Goal: Transaction & Acquisition: Purchase product/service

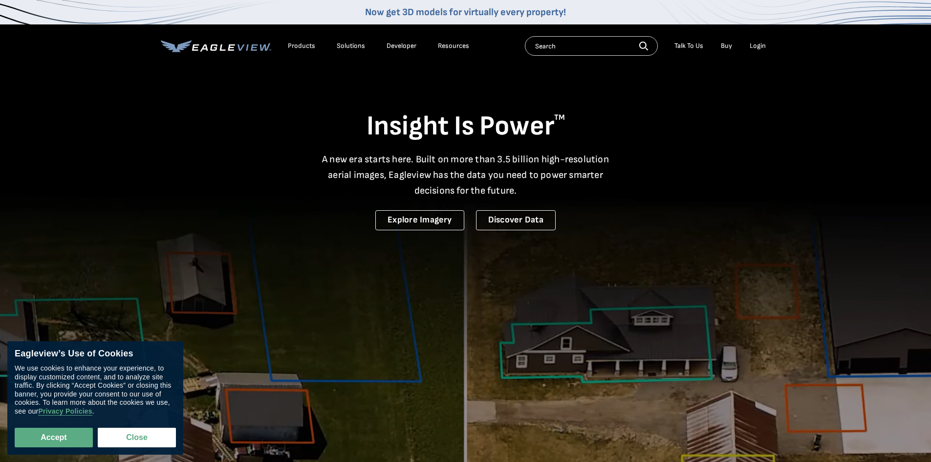
click at [761, 50] on div "Login" at bounding box center [758, 46] width 16 height 9
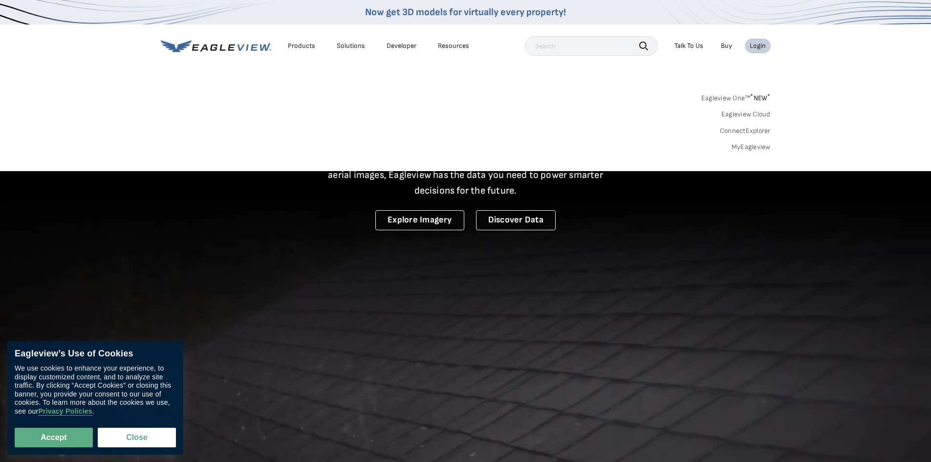
click at [763, 150] on link "MyEagleview" at bounding box center [750, 147] width 39 height 9
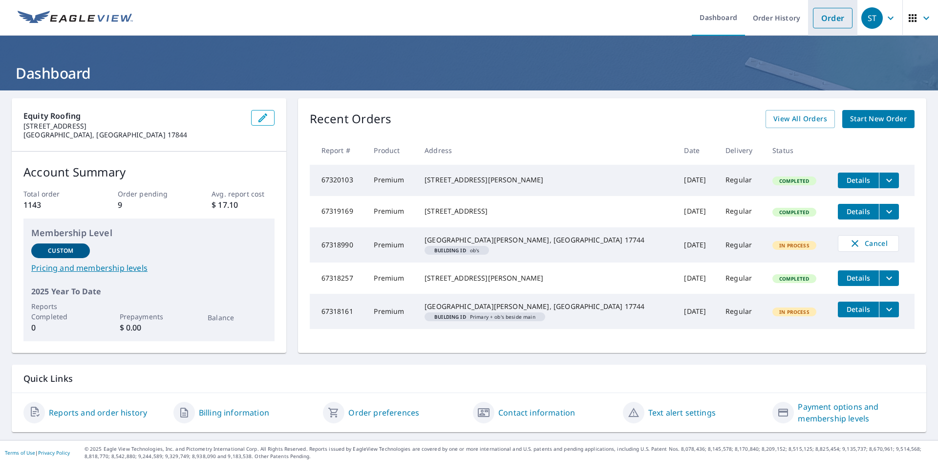
click at [826, 12] on link "Order" at bounding box center [833, 18] width 40 height 21
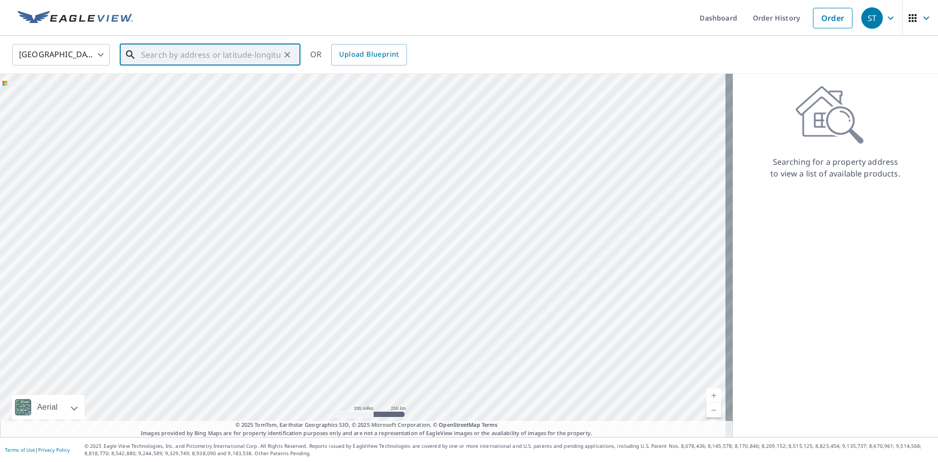
click at [186, 57] on input "text" at bounding box center [210, 54] width 139 height 27
click at [189, 90] on p "Palmyra, [GEOGRAPHIC_DATA] 17078" at bounding box center [215, 94] width 153 height 10
type input "[STREET_ADDRESS]"
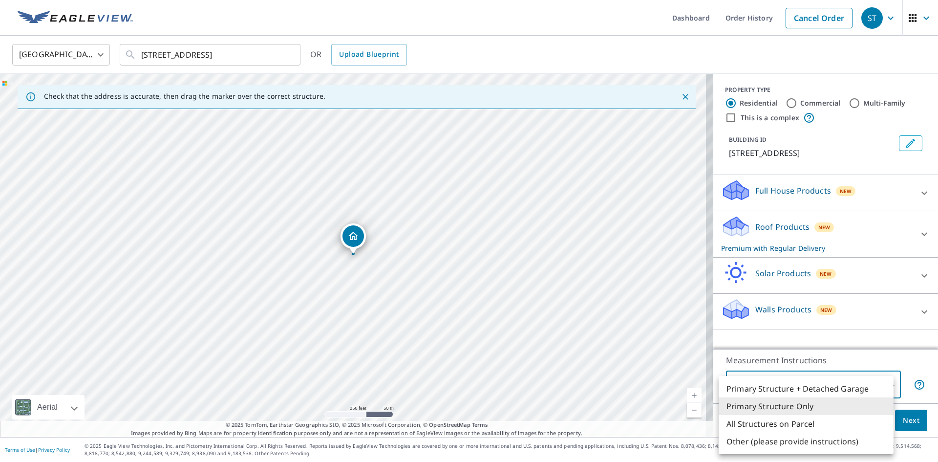
click at [806, 381] on body "[GEOGRAPHIC_DATA] Dashboard Order History Cancel Order [GEOGRAPHIC_DATA] [GEOGR…" at bounding box center [469, 231] width 938 height 462
click at [796, 419] on li "All Structures on Parcel" at bounding box center [806, 424] width 175 height 18
type input "3"
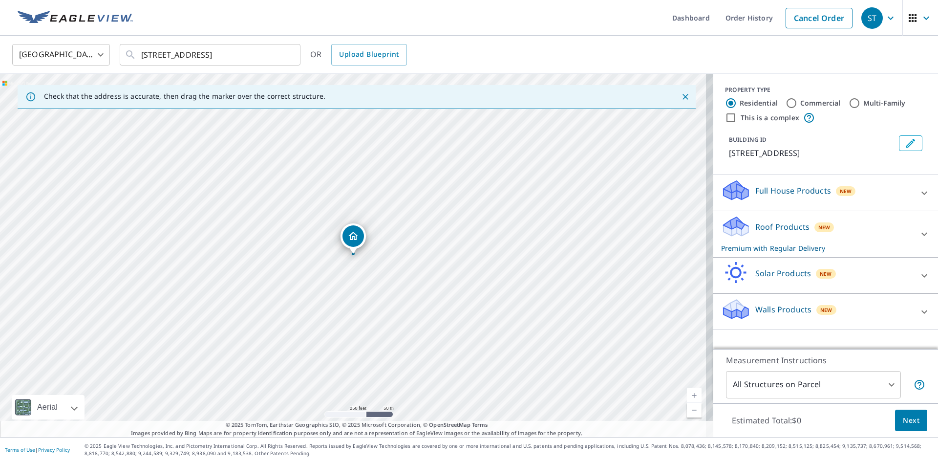
click at [798, 227] on p "Roof Products" at bounding box center [782, 227] width 54 height 12
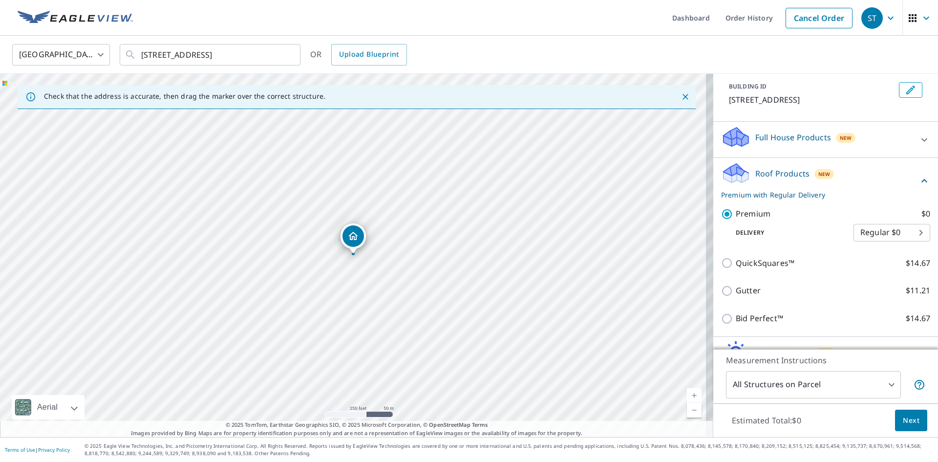
scroll to position [113, 0]
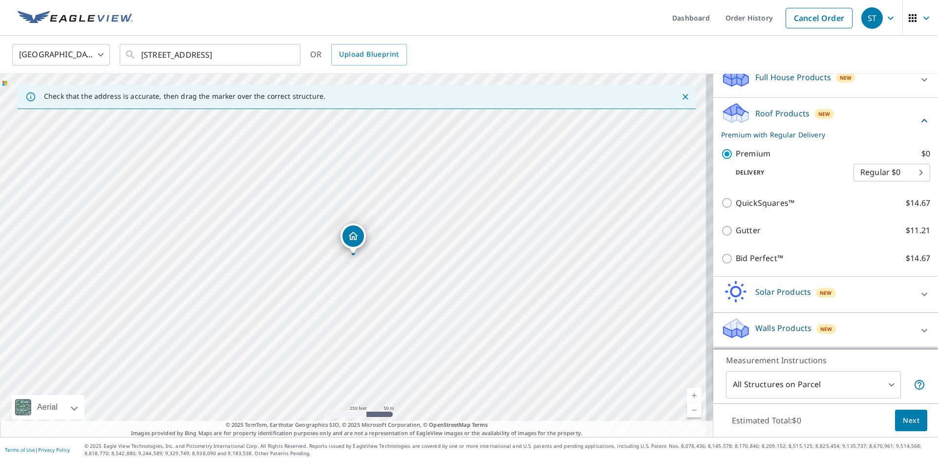
click at [903, 418] on span "Next" at bounding box center [911, 420] width 17 height 12
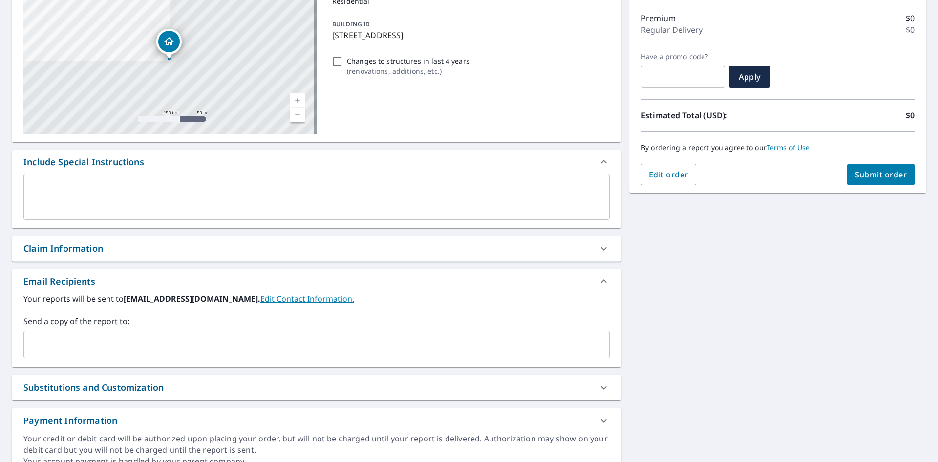
scroll to position [165, 0]
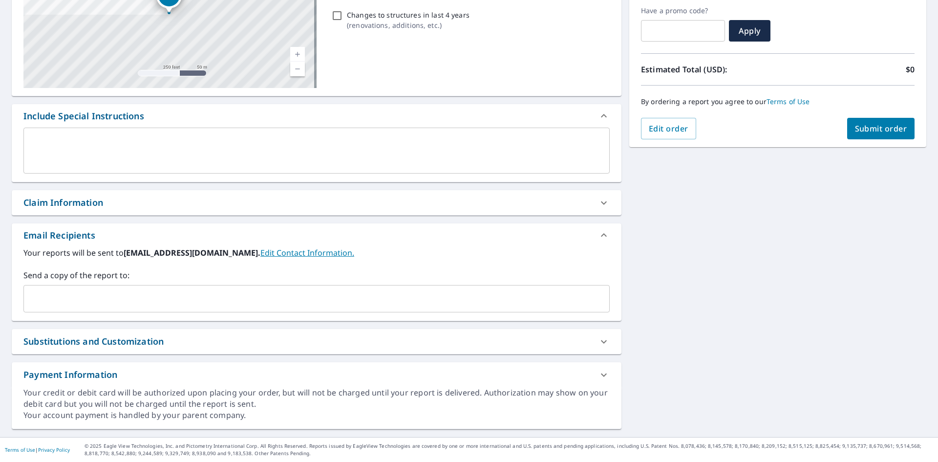
click at [183, 296] on input "text" at bounding box center [309, 298] width 563 height 19
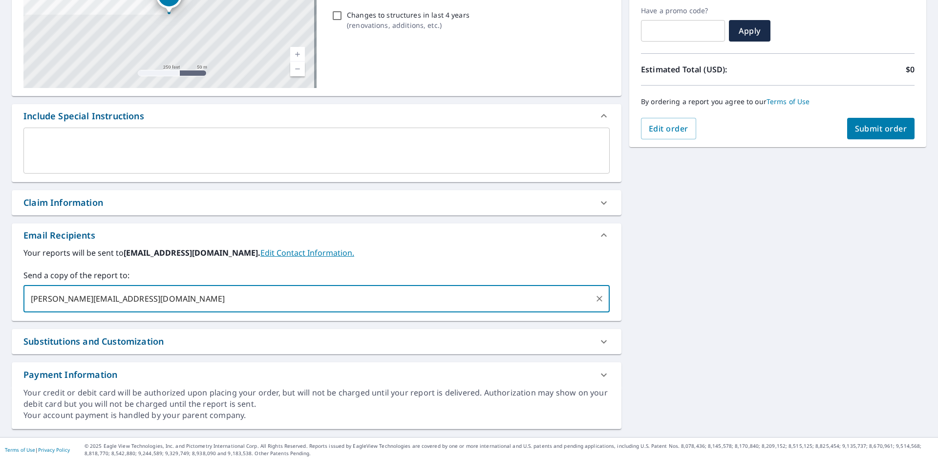
type input "[PERSON_NAME][EMAIL_ADDRESS][DOMAIN_NAME]"
click at [193, 299] on icon at bounding box center [197, 298] width 8 height 11
click at [104, 304] on input "text" at bounding box center [309, 298] width 563 height 19
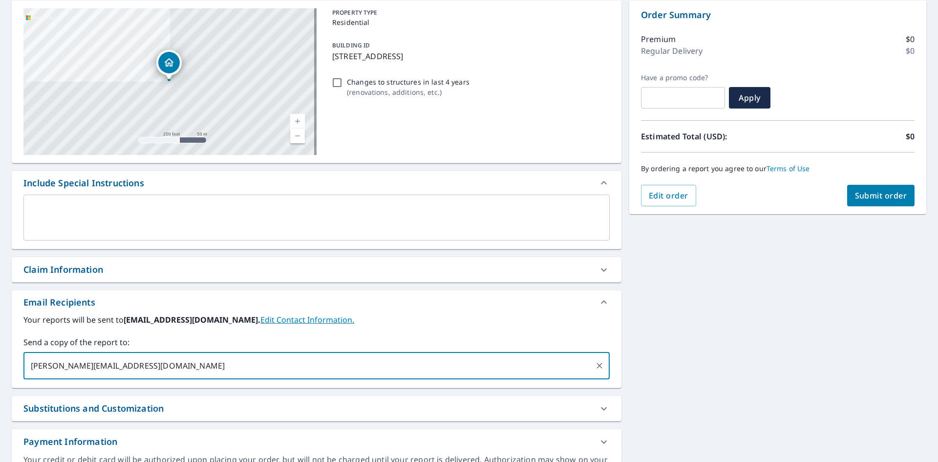
scroll to position [0, 0]
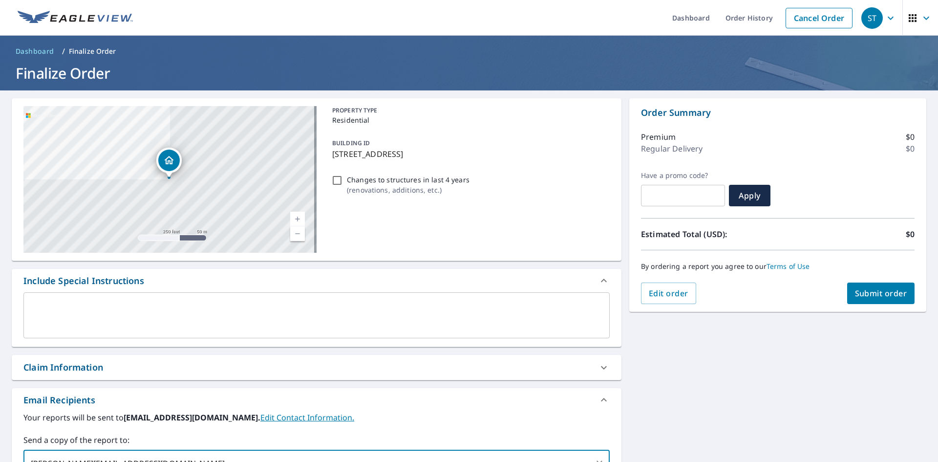
type input "[PERSON_NAME][EMAIL_ADDRESS][DOMAIN_NAME]"
click at [882, 291] on span "Submit order" at bounding box center [881, 293] width 52 height 11
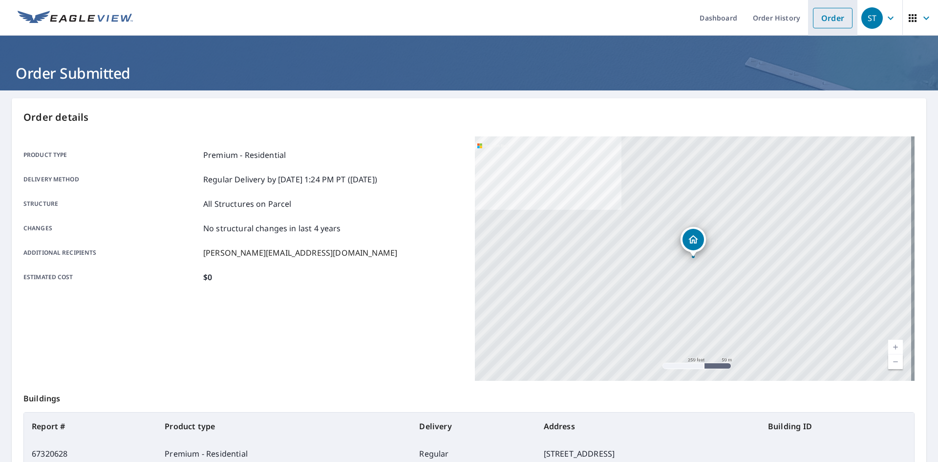
click at [831, 21] on link "Order" at bounding box center [833, 18] width 40 height 21
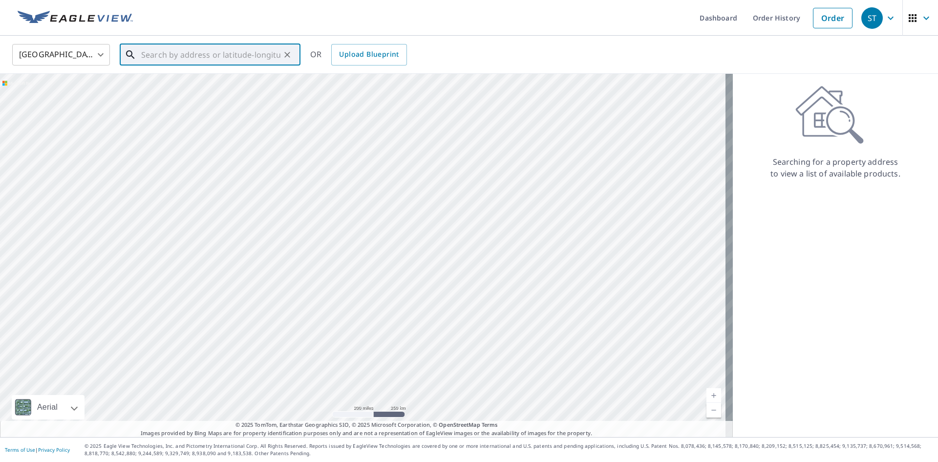
click at [190, 59] on input "text" at bounding box center [210, 54] width 139 height 27
click at [190, 84] on span "600 Jordan Ave" at bounding box center [215, 83] width 153 height 12
type input "600 Jordan Ave Montoursville, PA 17754"
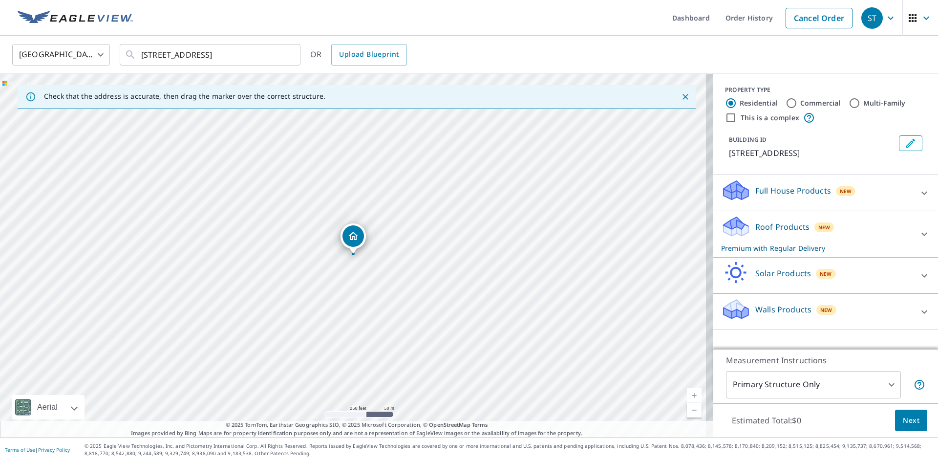
click at [773, 230] on p "Roof Products" at bounding box center [782, 227] width 54 height 12
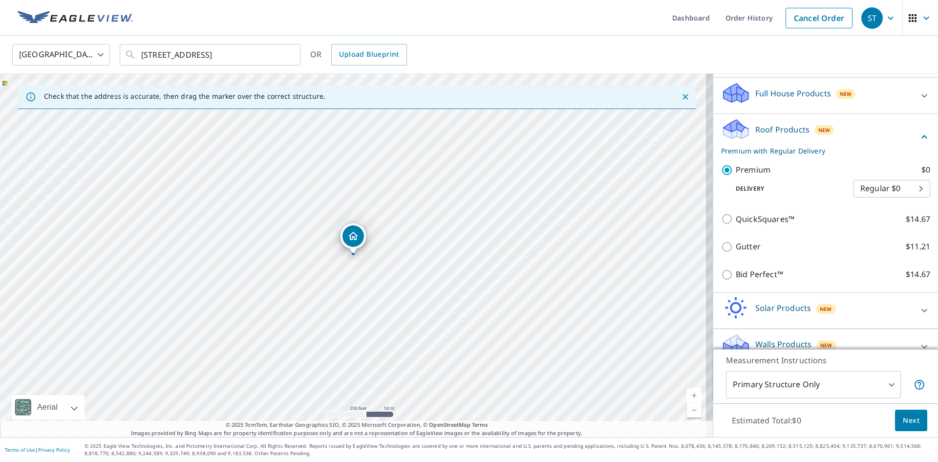
scroll to position [98, 0]
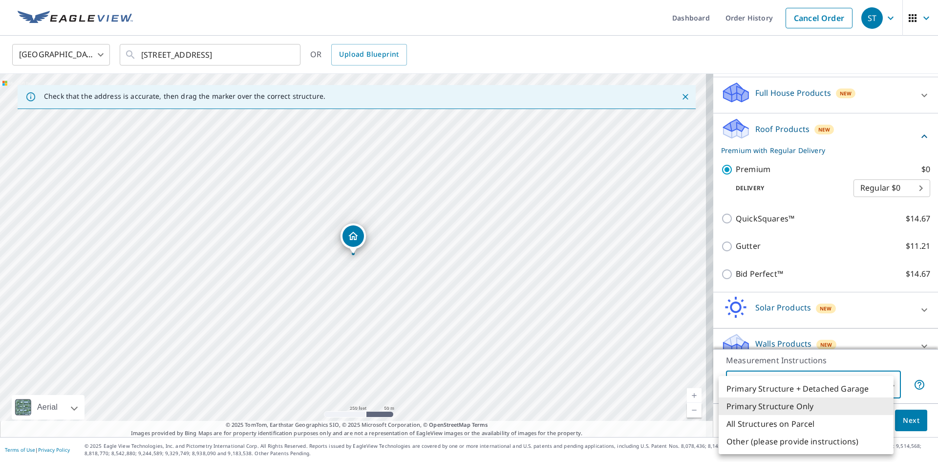
click at [810, 383] on body "ST ST Dashboard Order History Cancel Order ST United States US ​ 600 Jordan Ave…" at bounding box center [469, 231] width 938 height 462
click at [803, 424] on li "All Structures on Parcel" at bounding box center [806, 424] width 175 height 18
type input "3"
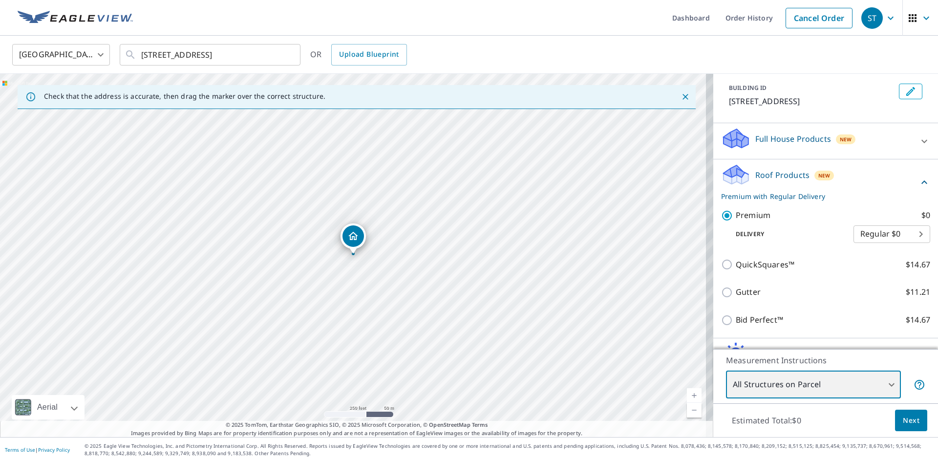
scroll to position [113, 0]
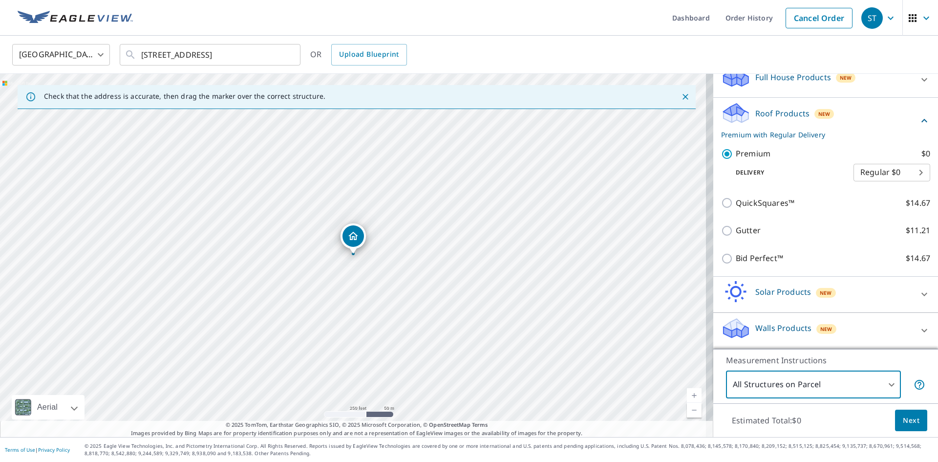
click at [913, 425] on button "Next" at bounding box center [911, 420] width 32 height 22
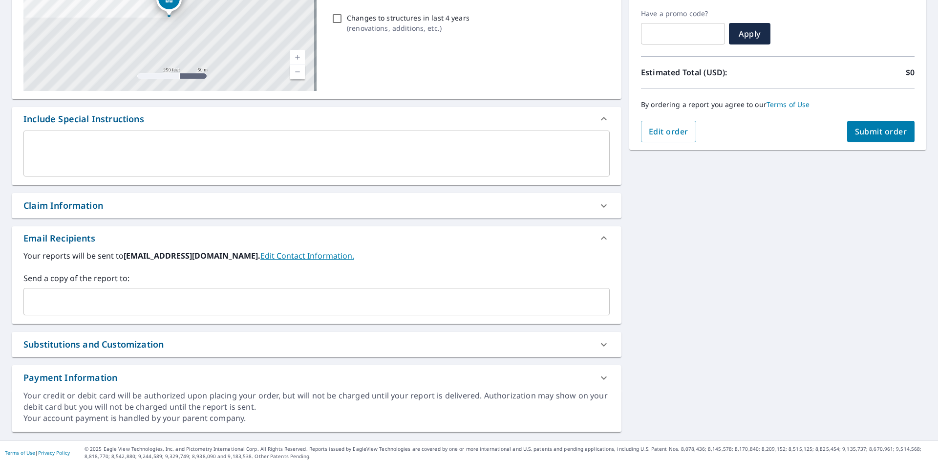
scroll to position [165, 0]
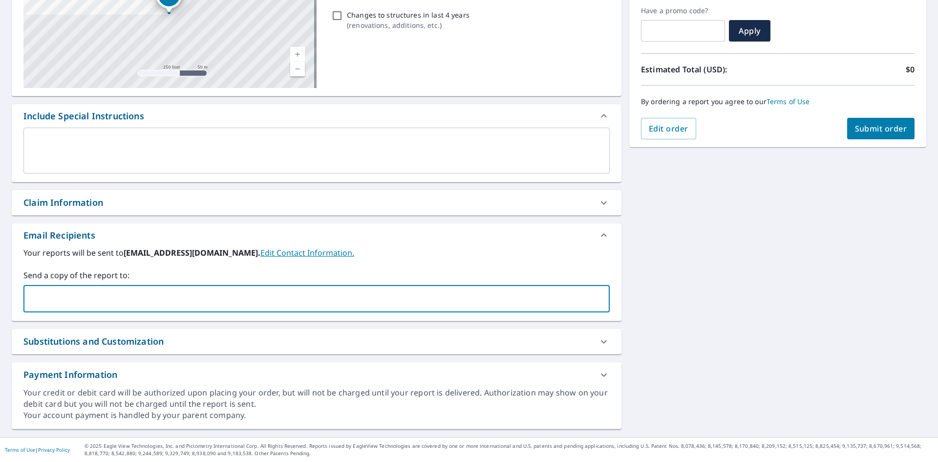
click at [170, 306] on input "text" at bounding box center [309, 298] width 563 height 19
type input "jon@equityroofs.com"
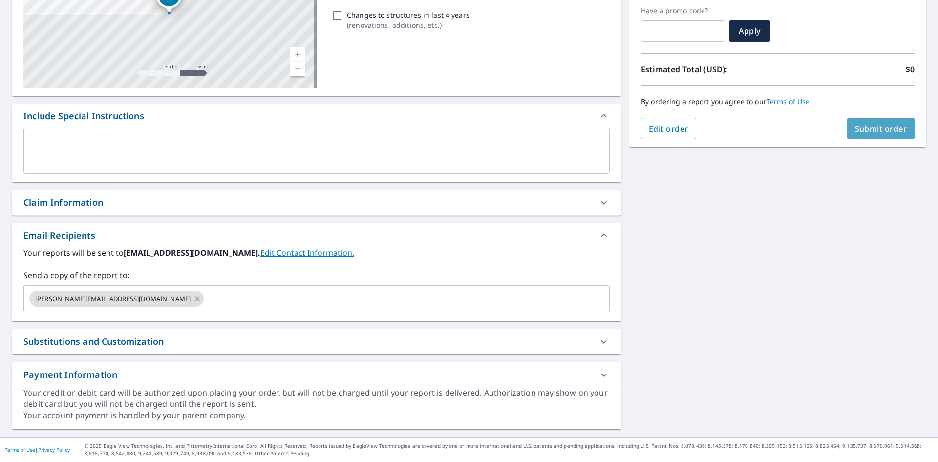
click at [847, 122] on button "Submit order" at bounding box center [881, 128] width 68 height 21
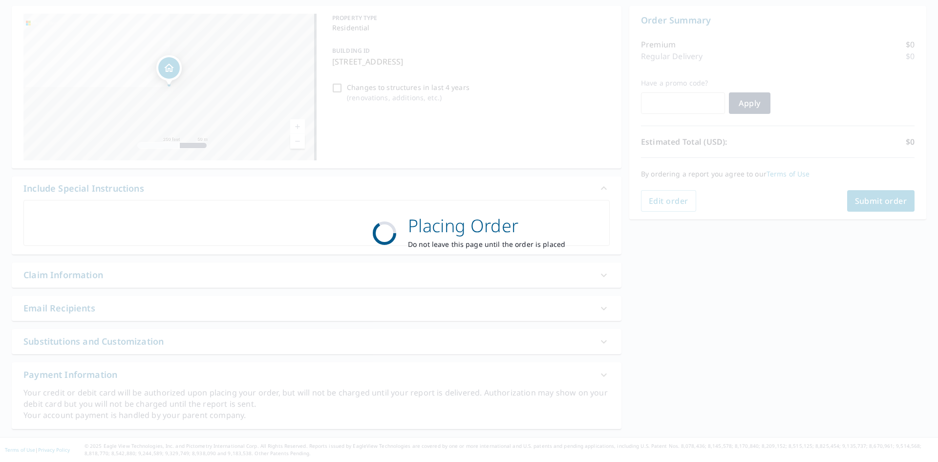
scroll to position [92, 0]
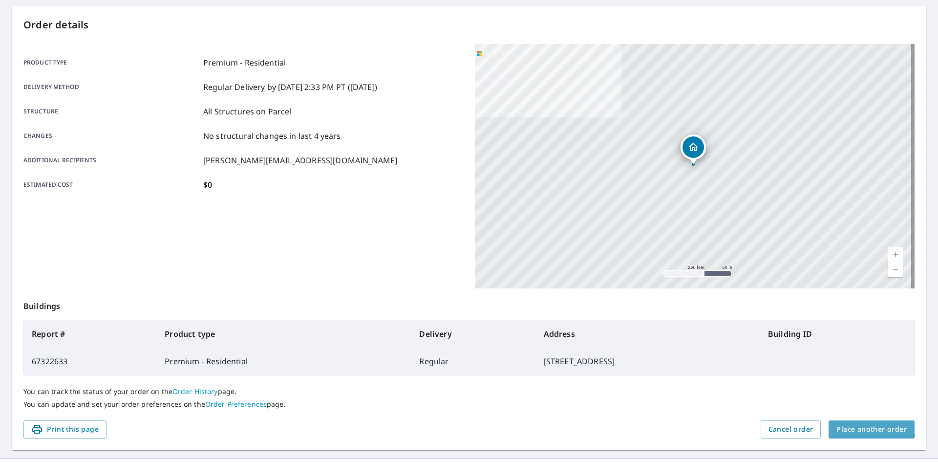
click at [857, 425] on span "Place another order" at bounding box center [872, 429] width 70 height 12
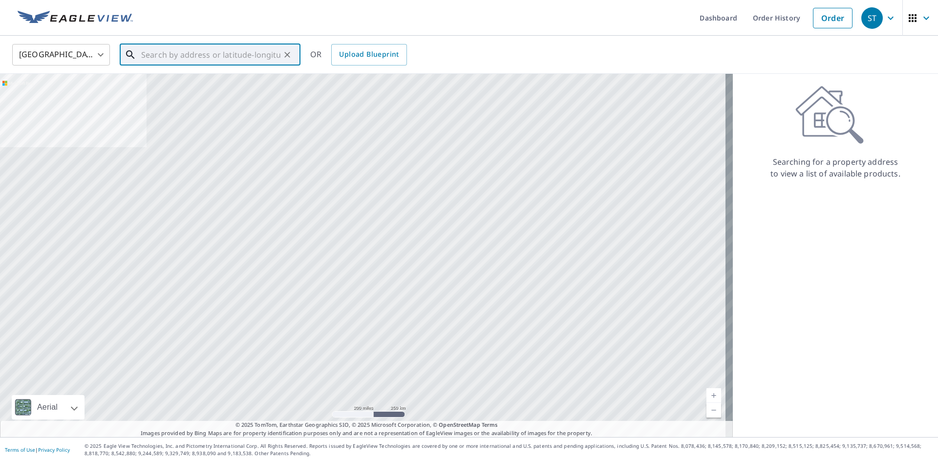
click at [198, 58] on input "text" at bounding box center [210, 54] width 139 height 27
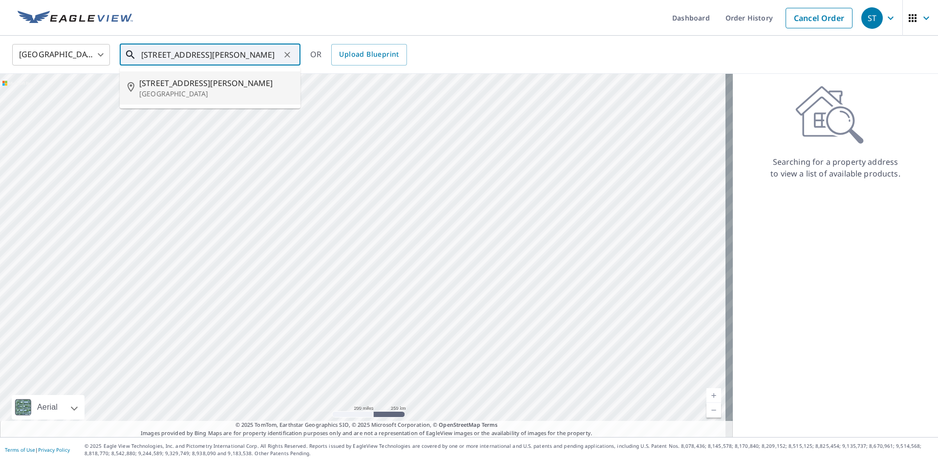
click at [198, 85] on span "316 Homan Ave" at bounding box center [215, 83] width 153 height 12
type input "316 Homan Ave State College, PA 16801"
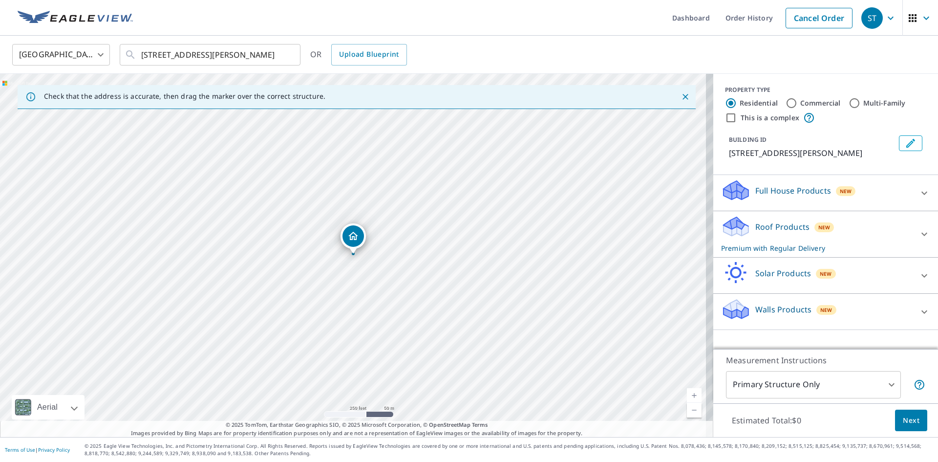
click at [790, 230] on p "Roof Products" at bounding box center [782, 227] width 54 height 12
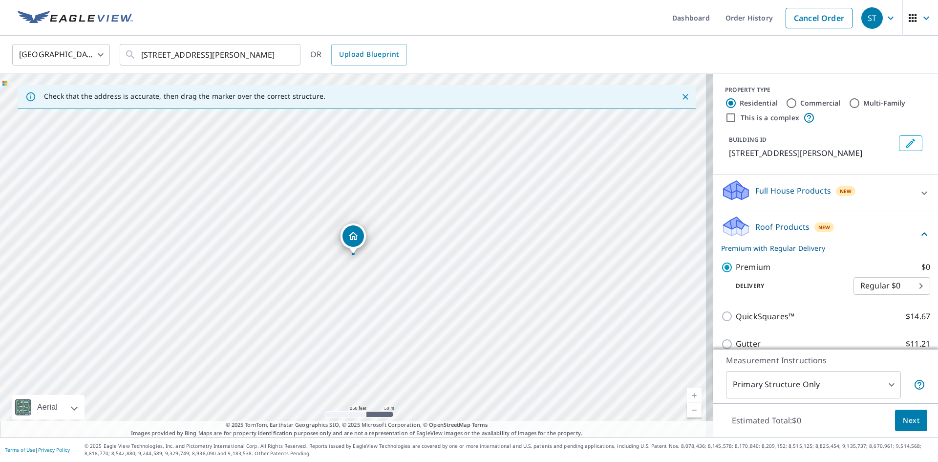
click at [790, 230] on p "Roof Products" at bounding box center [782, 227] width 54 height 12
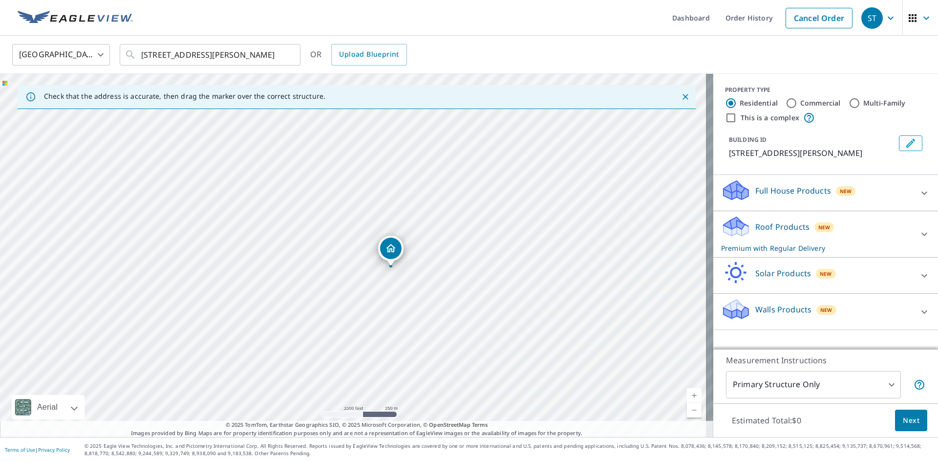
drag, startPoint x: 633, startPoint y: 26, endPoint x: 636, endPoint y: 51, distance: 24.6
click at [633, 27] on ul "Dashboard Order History Cancel Order" at bounding box center [498, 18] width 719 height 36
click at [903, 419] on span "Next" at bounding box center [911, 420] width 17 height 12
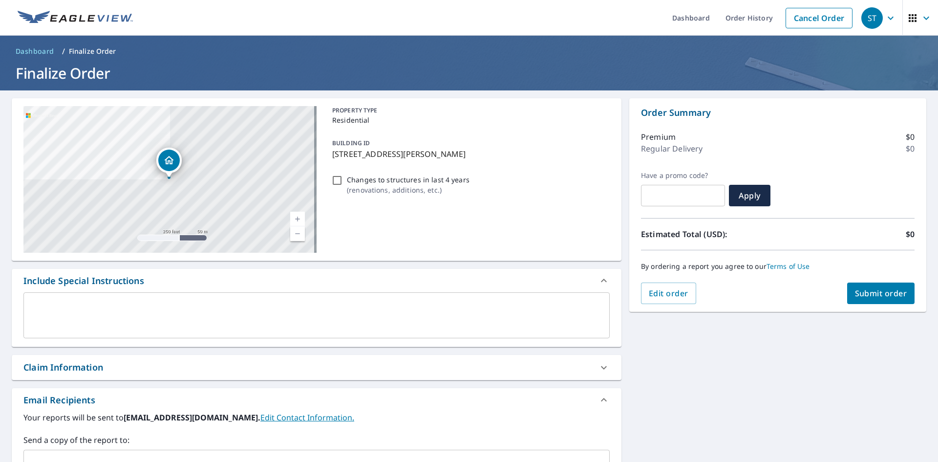
scroll to position [165, 0]
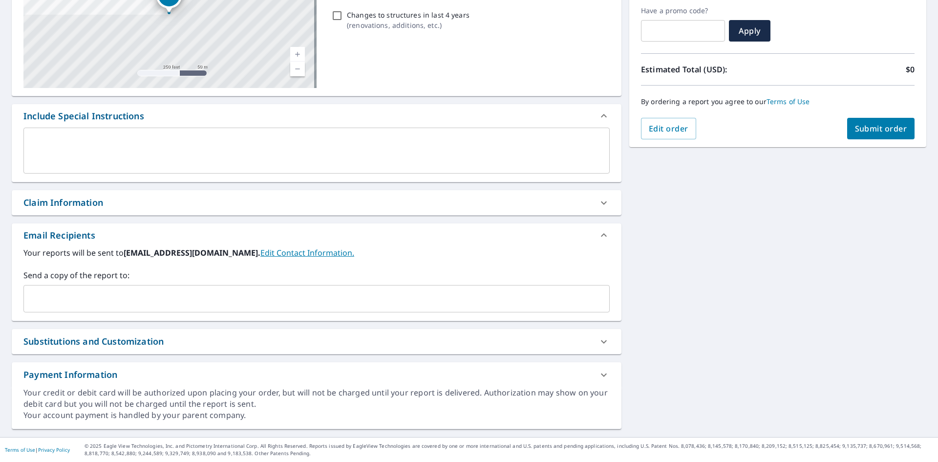
click at [175, 302] on input "text" at bounding box center [309, 298] width 563 height 19
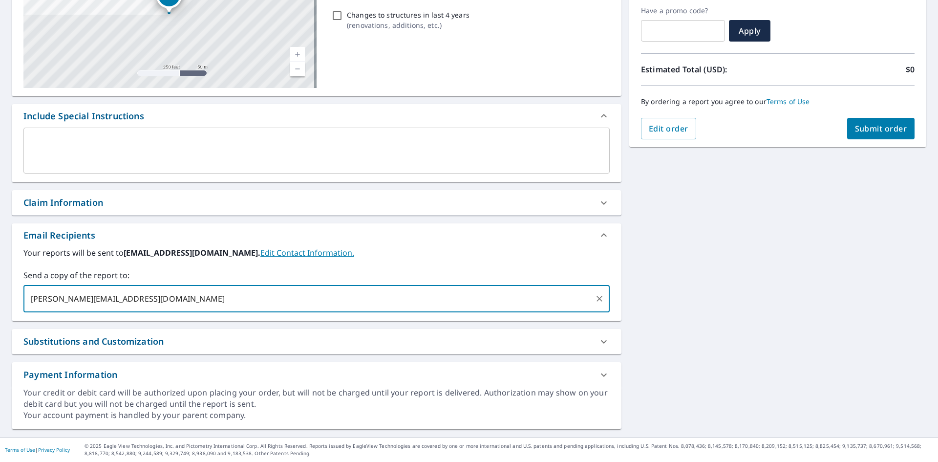
type input "jon@equityroofs.com"
click at [881, 131] on span "Submit order" at bounding box center [881, 128] width 52 height 11
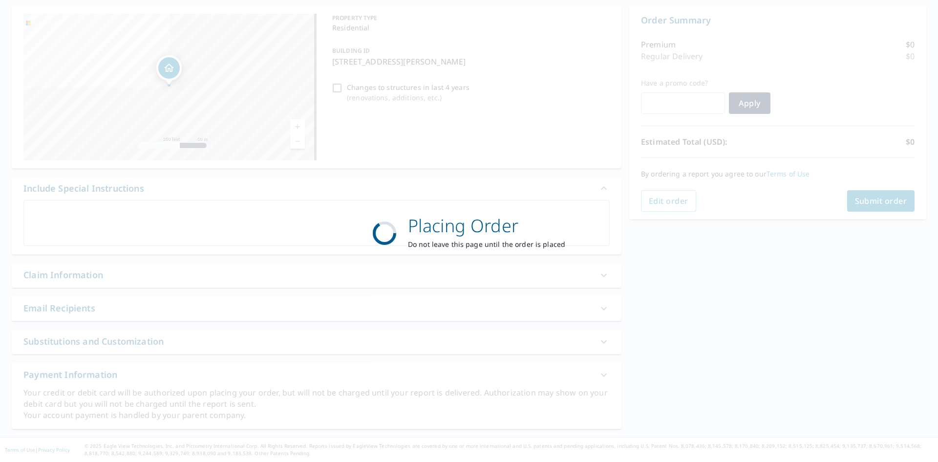
scroll to position [92, 0]
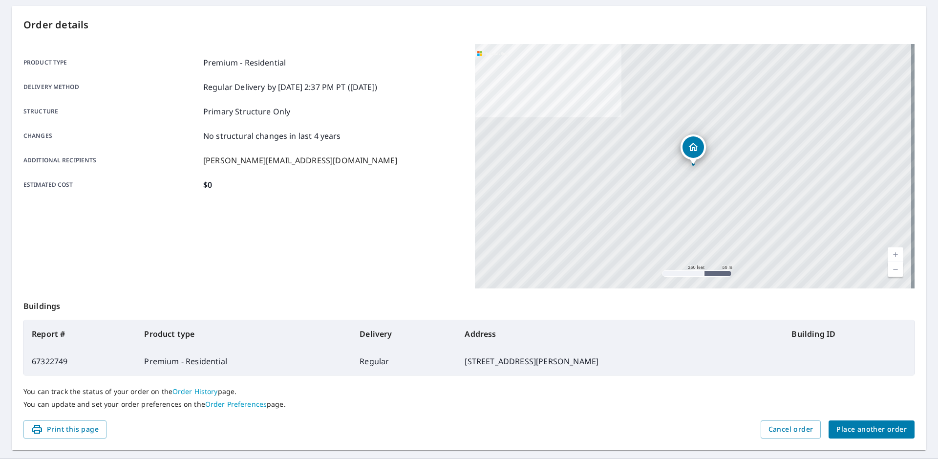
click at [871, 428] on span "Place another order" at bounding box center [872, 429] width 70 height 12
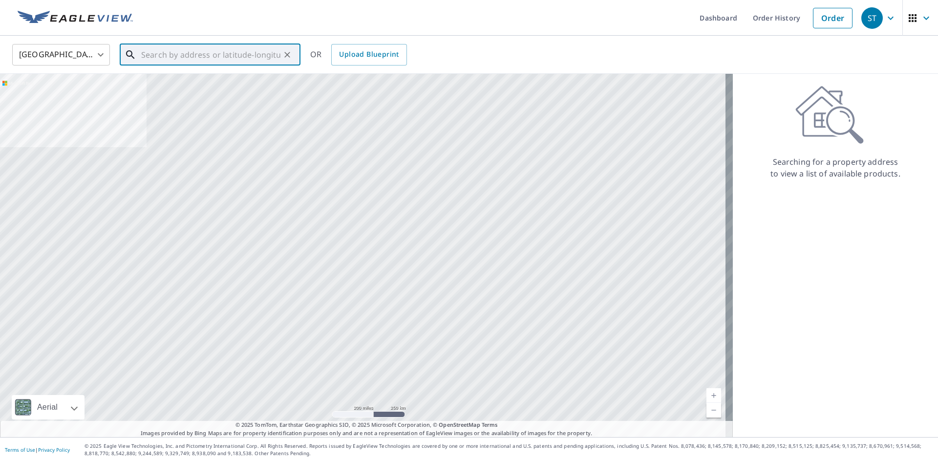
click at [165, 55] on input "text" at bounding box center [210, 54] width 139 height 27
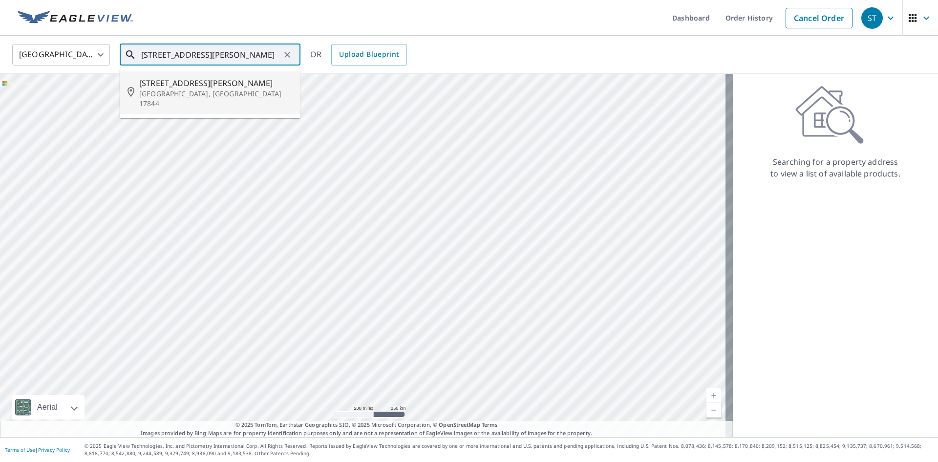
click at [200, 90] on p "Mifflinburg, PA 17844" at bounding box center [215, 99] width 153 height 20
type input "1020 Mensch Rd Mifflinburg, PA 17844"
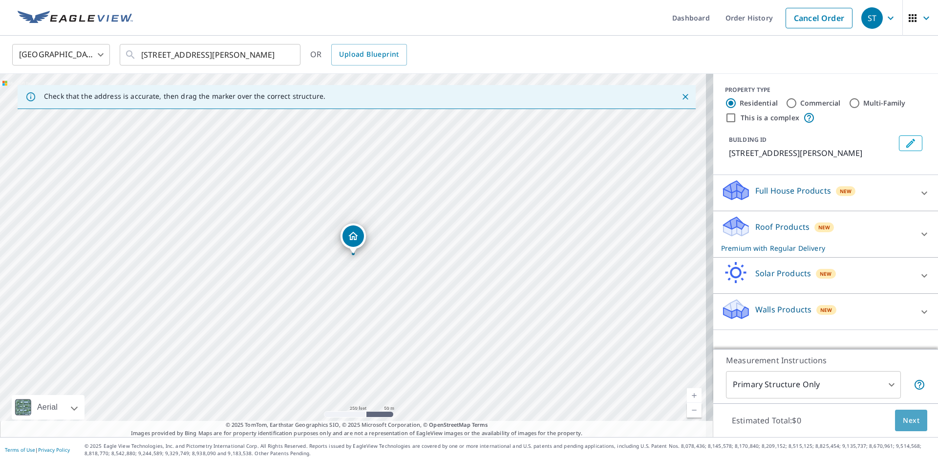
click at [903, 417] on span "Next" at bounding box center [911, 420] width 17 height 12
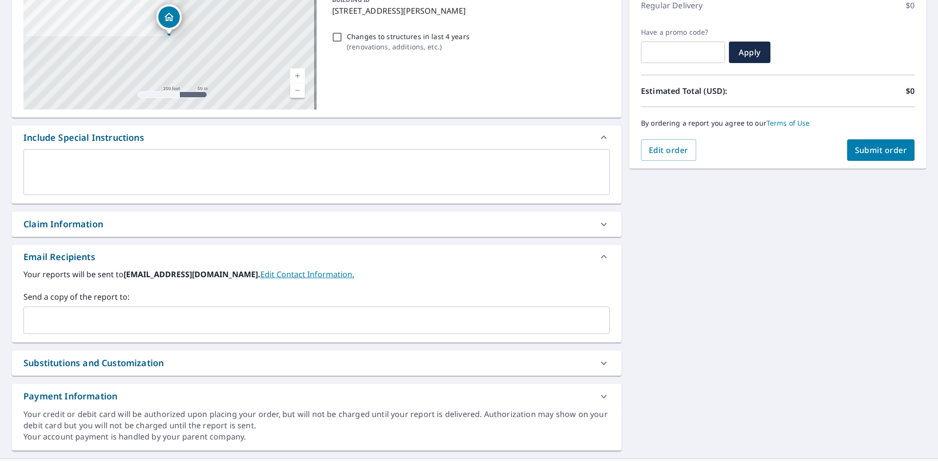
scroll to position [165, 0]
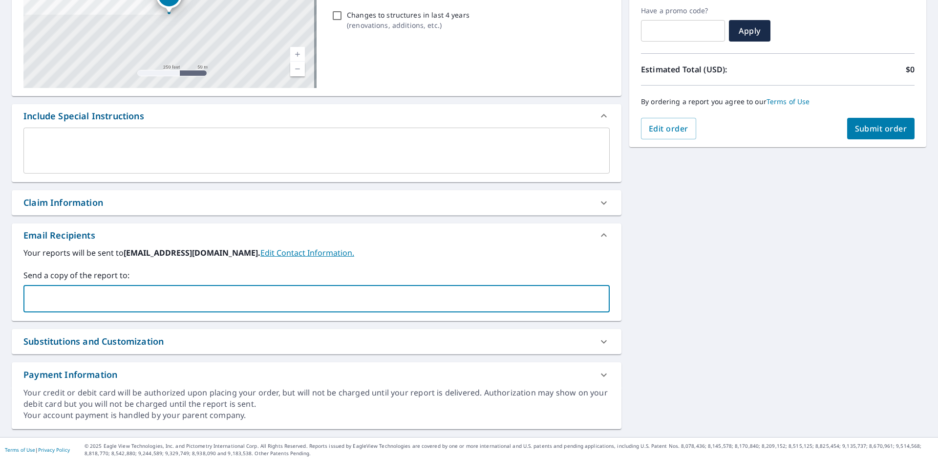
click at [201, 291] on input "text" at bounding box center [309, 298] width 563 height 19
type input "jon@equityroofs.com"
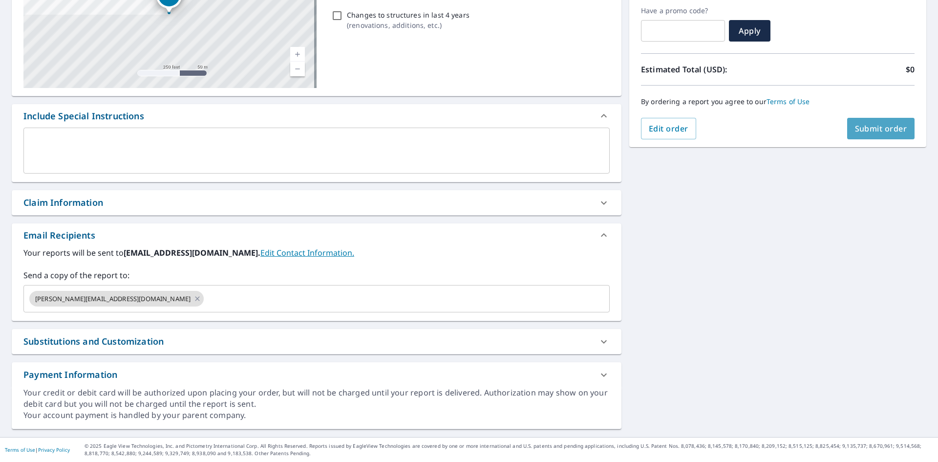
click at [872, 126] on span "Submit order" at bounding box center [881, 128] width 52 height 11
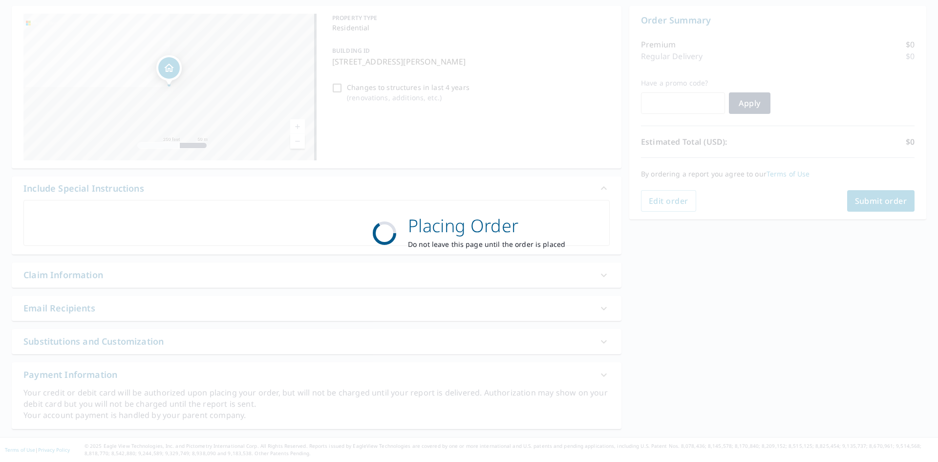
scroll to position [92, 0]
